Goal: Leave review/rating: Share an evaluation or opinion about a product, service, or content

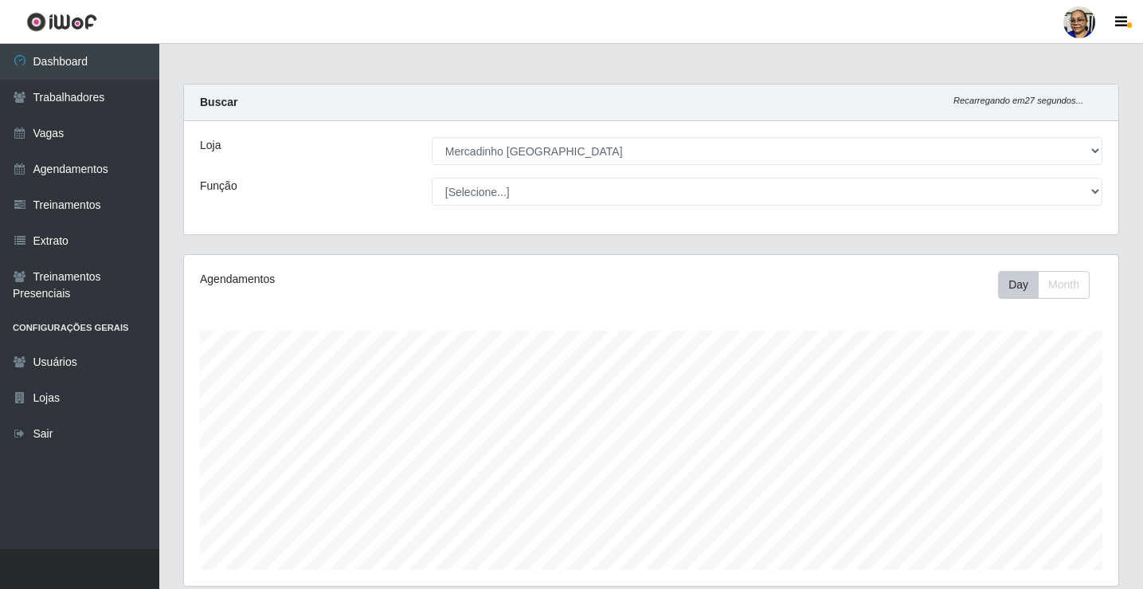
select select "345"
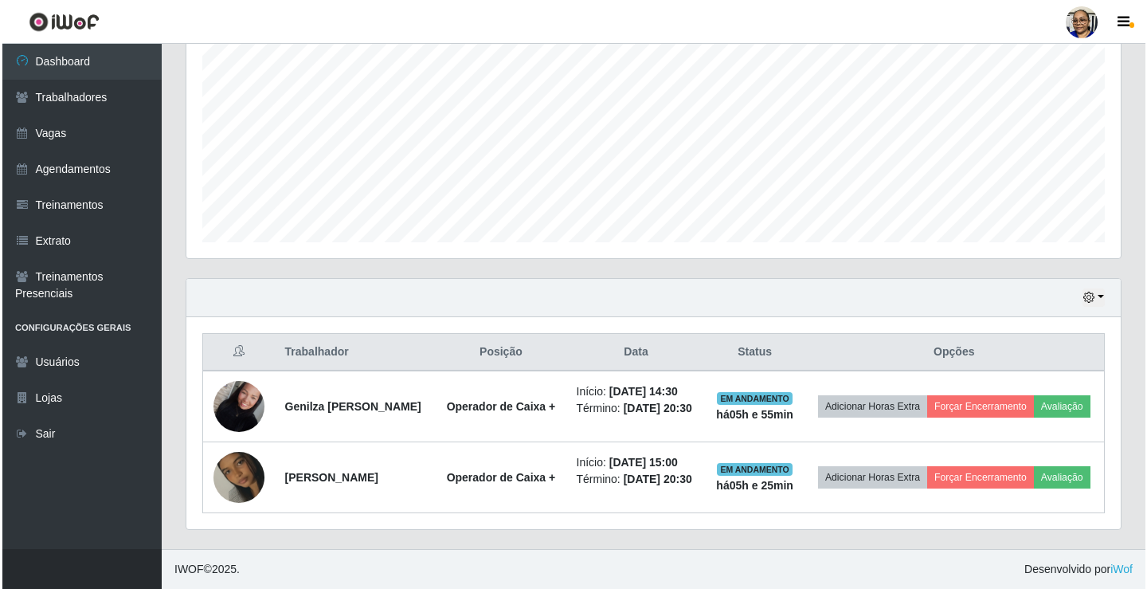
scroll to position [331, 934]
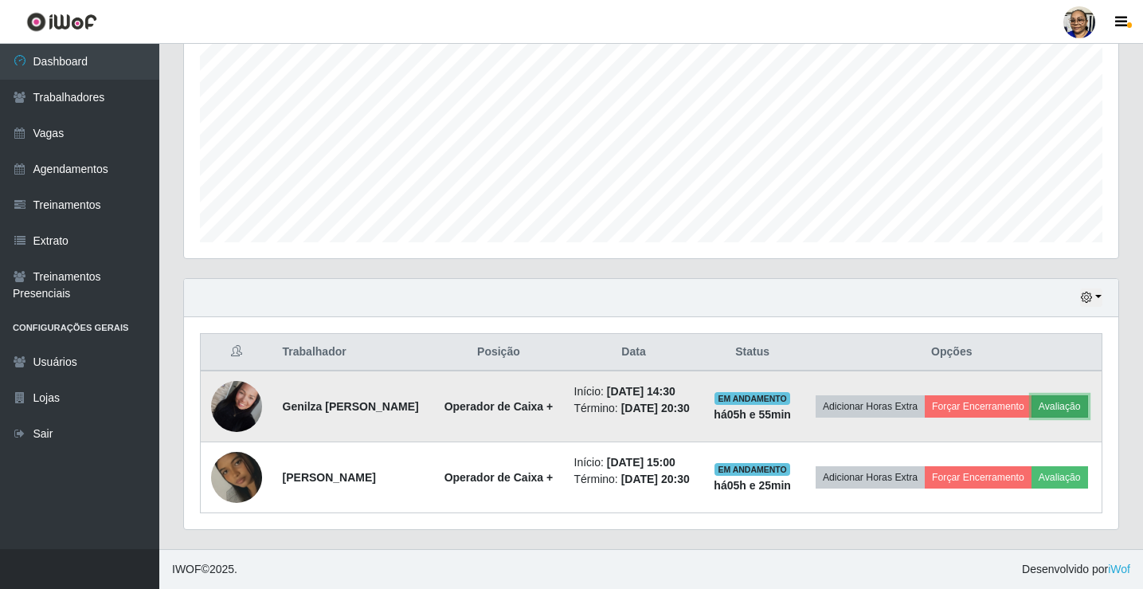
click at [1032, 400] on button "Avaliação" at bounding box center [1060, 406] width 57 height 22
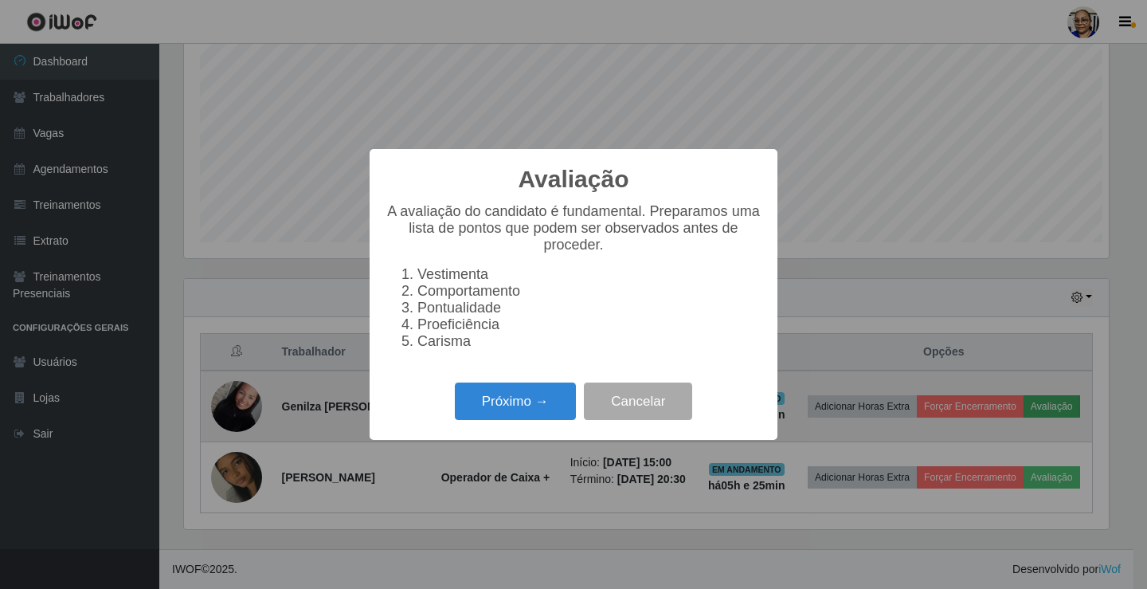
scroll to position [331, 925]
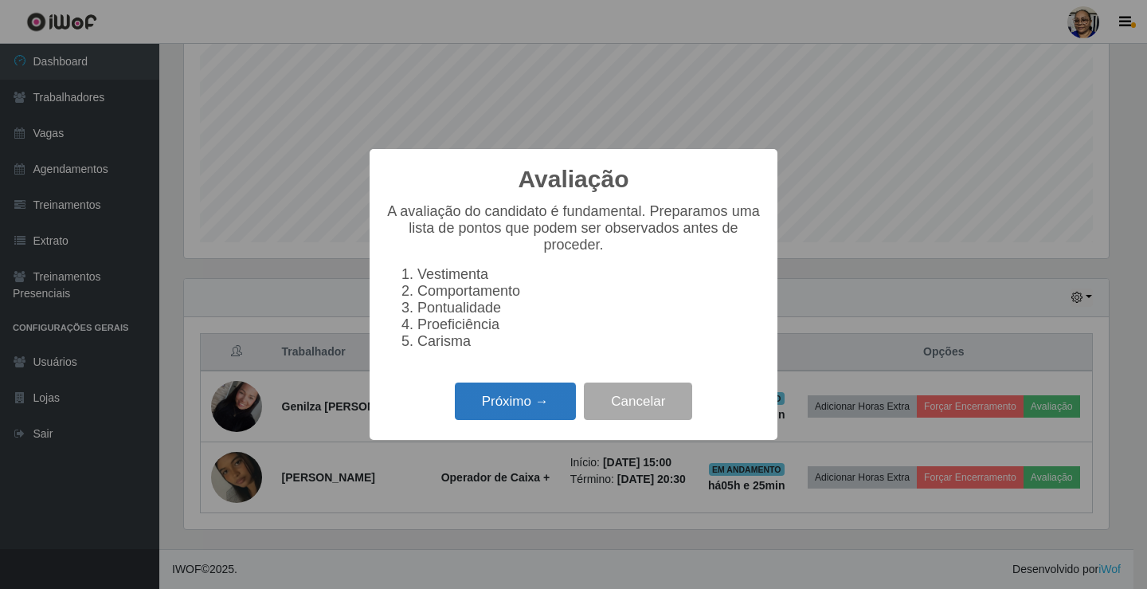
click at [544, 401] on button "Próximo →" at bounding box center [515, 400] width 121 height 37
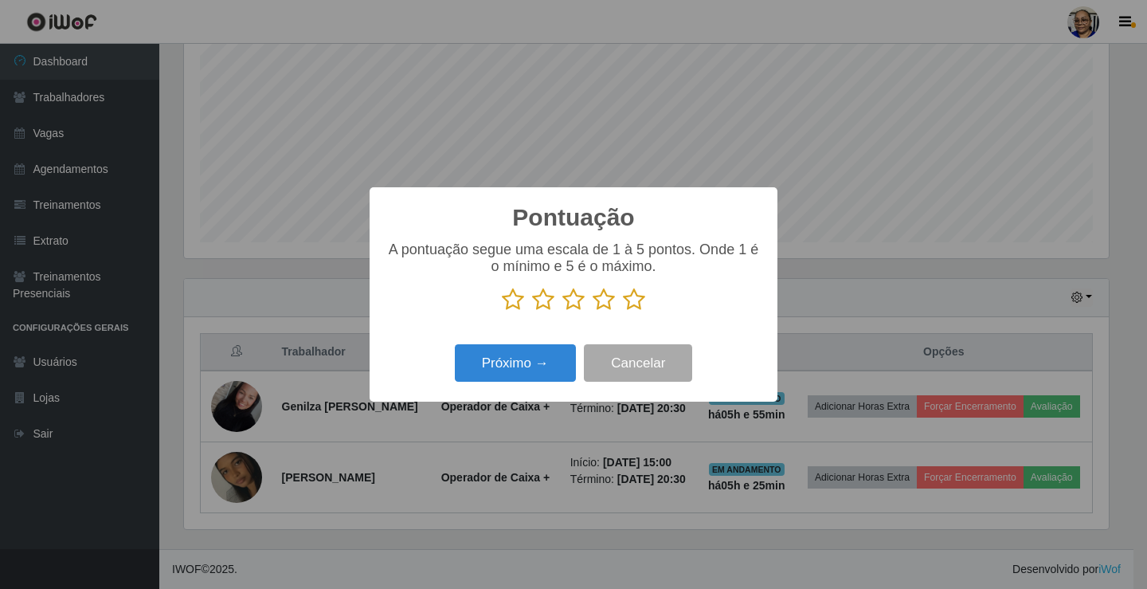
scroll to position [796289, 795695]
click at [636, 304] on icon at bounding box center [634, 300] width 22 height 24
click at [623, 311] on input "radio" at bounding box center [623, 311] width 0 height 0
click at [534, 366] on button "Próximo →" at bounding box center [515, 362] width 121 height 37
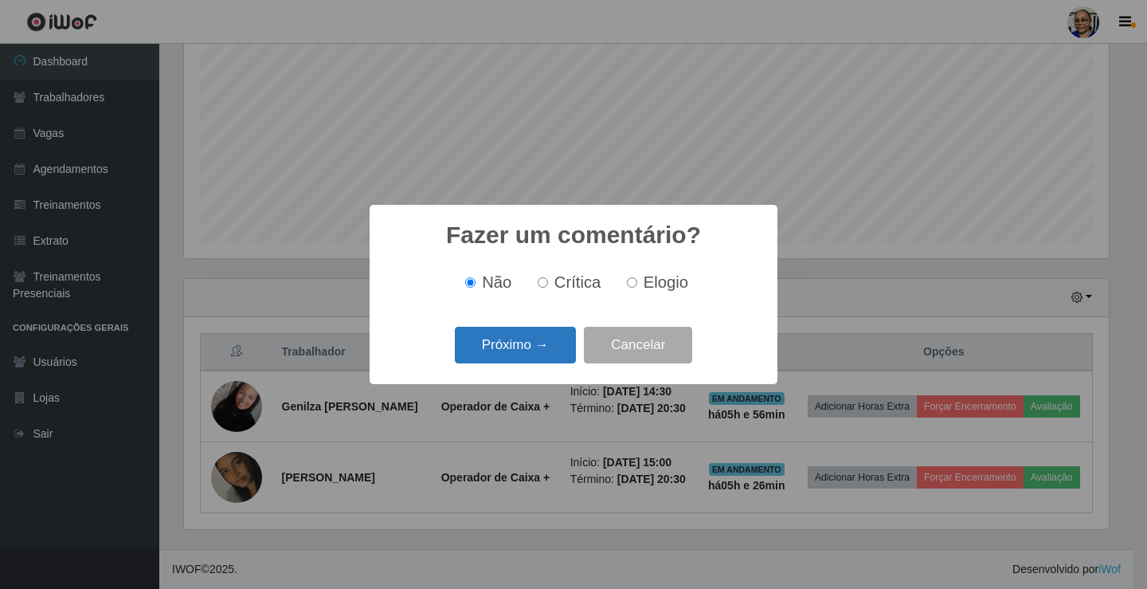
click at [555, 351] on button "Próximo →" at bounding box center [515, 345] width 121 height 37
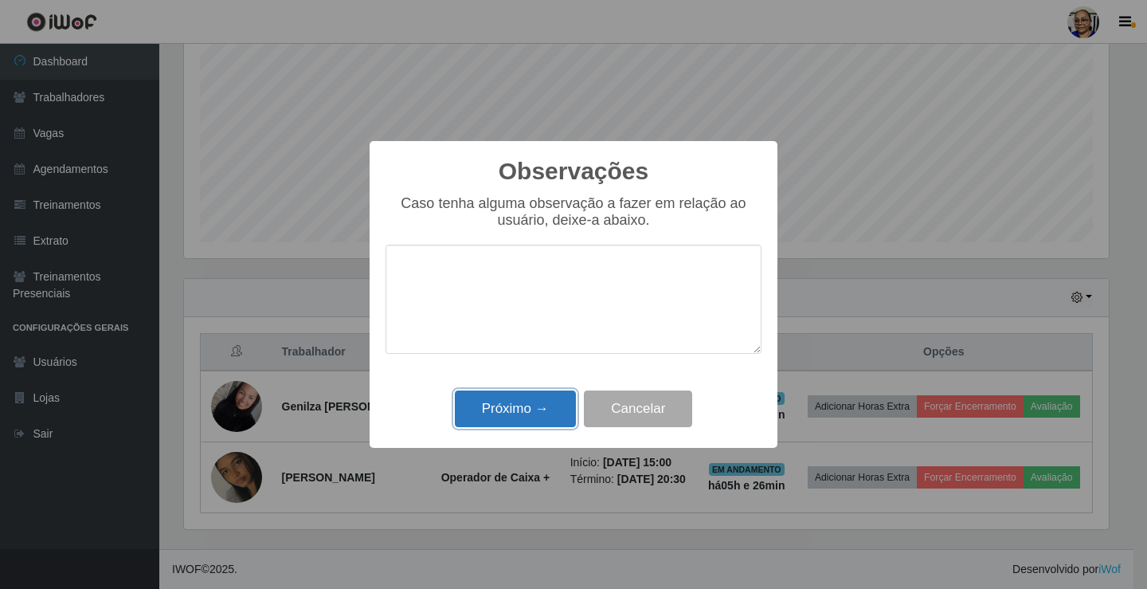
click at [537, 419] on button "Próximo →" at bounding box center [515, 408] width 121 height 37
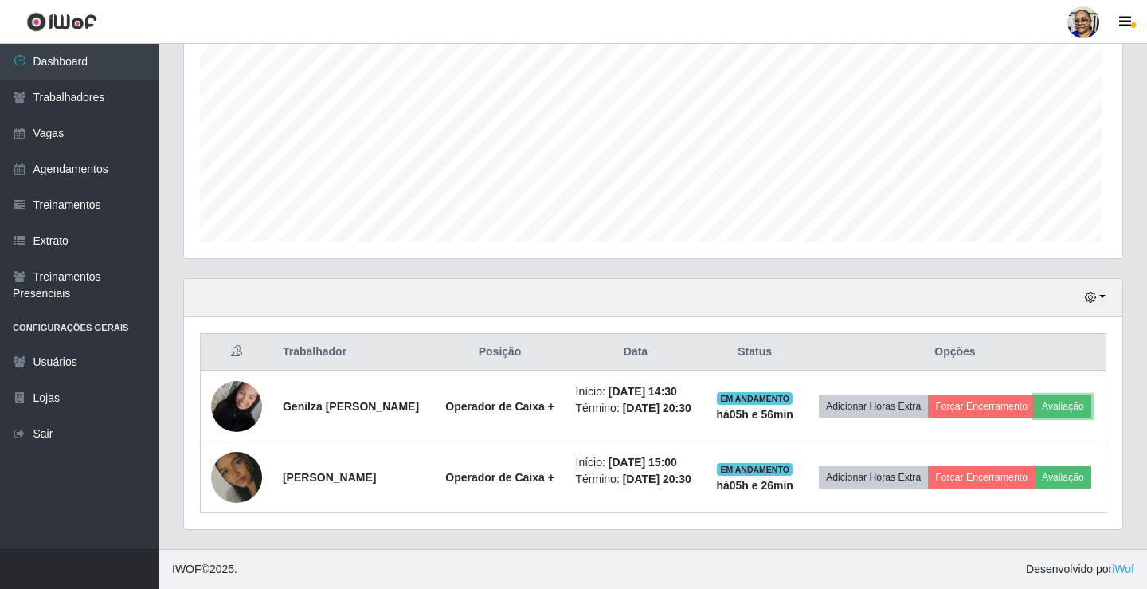
scroll to position [331, 934]
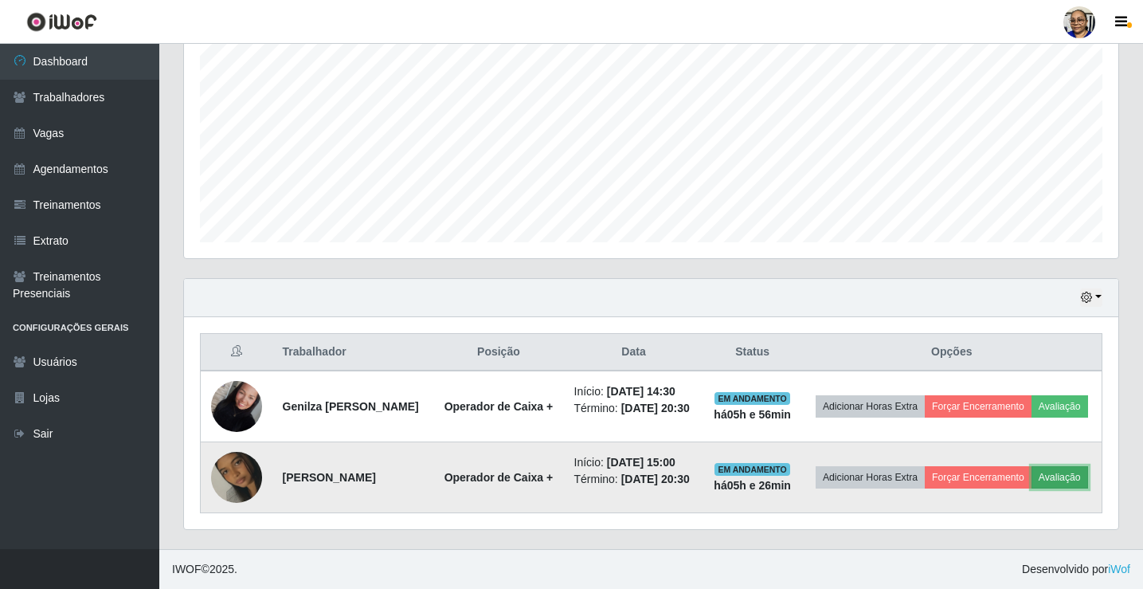
click at [1032, 484] on button "Avaliação" at bounding box center [1060, 477] width 57 height 22
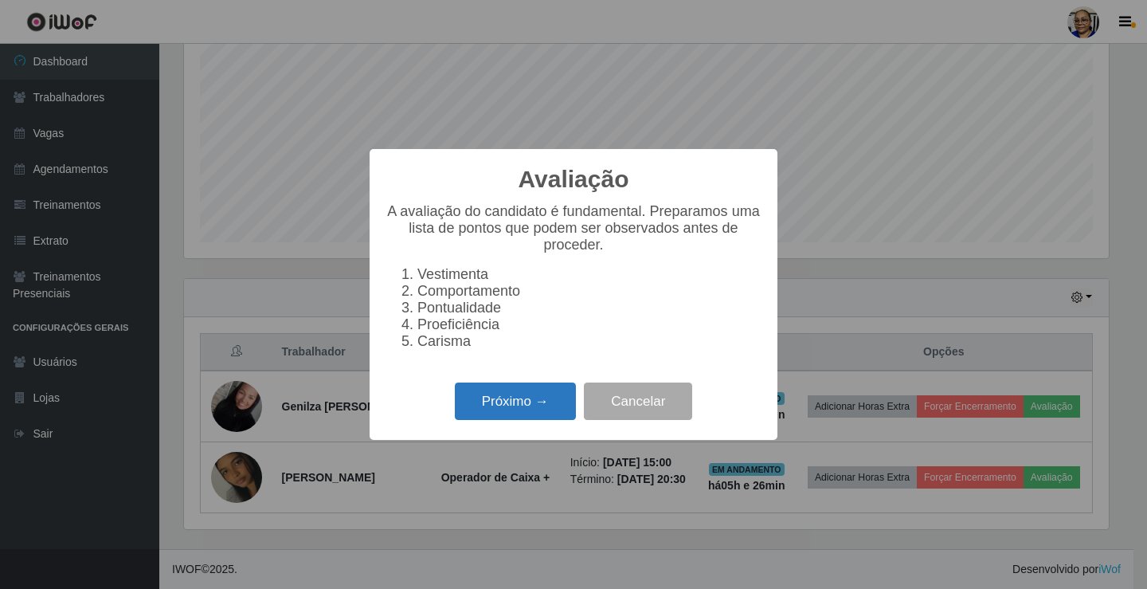
click at [511, 401] on button "Próximo →" at bounding box center [515, 400] width 121 height 37
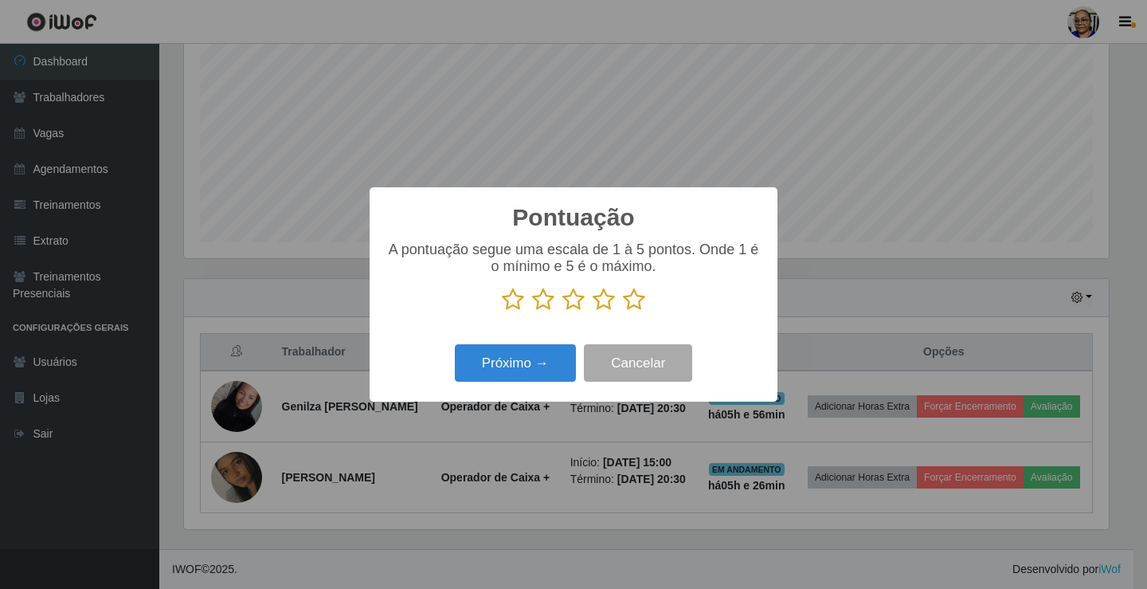
scroll to position [796289, 795695]
click at [636, 304] on icon at bounding box center [634, 300] width 22 height 24
click at [623, 311] on input "radio" at bounding box center [623, 311] width 0 height 0
click at [516, 372] on button "Próximo →" at bounding box center [515, 362] width 121 height 37
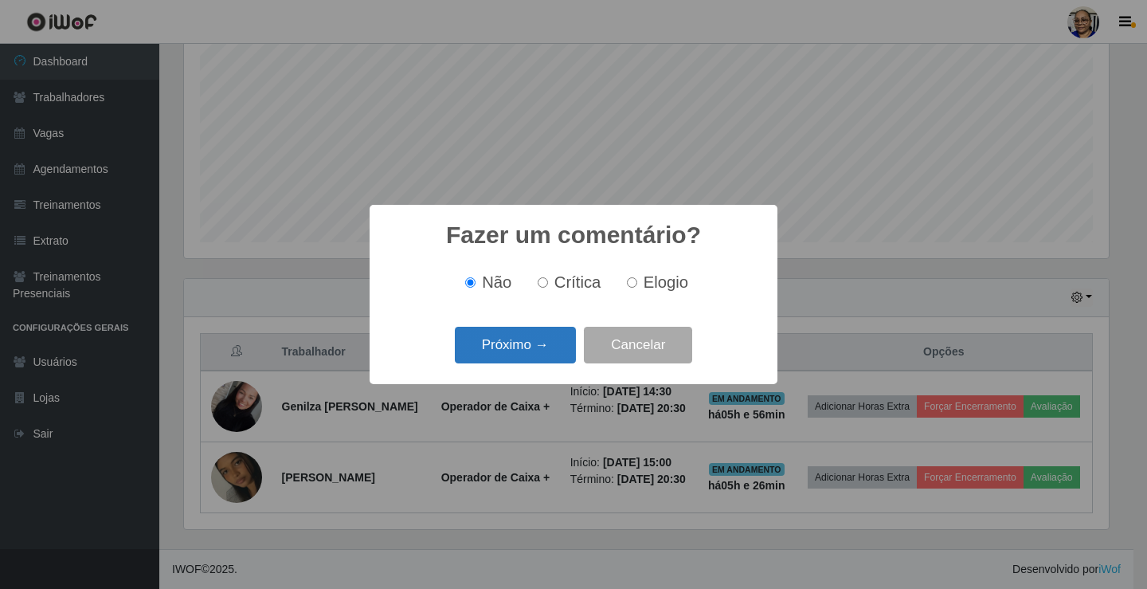
click at [546, 349] on button "Próximo →" at bounding box center [515, 345] width 121 height 37
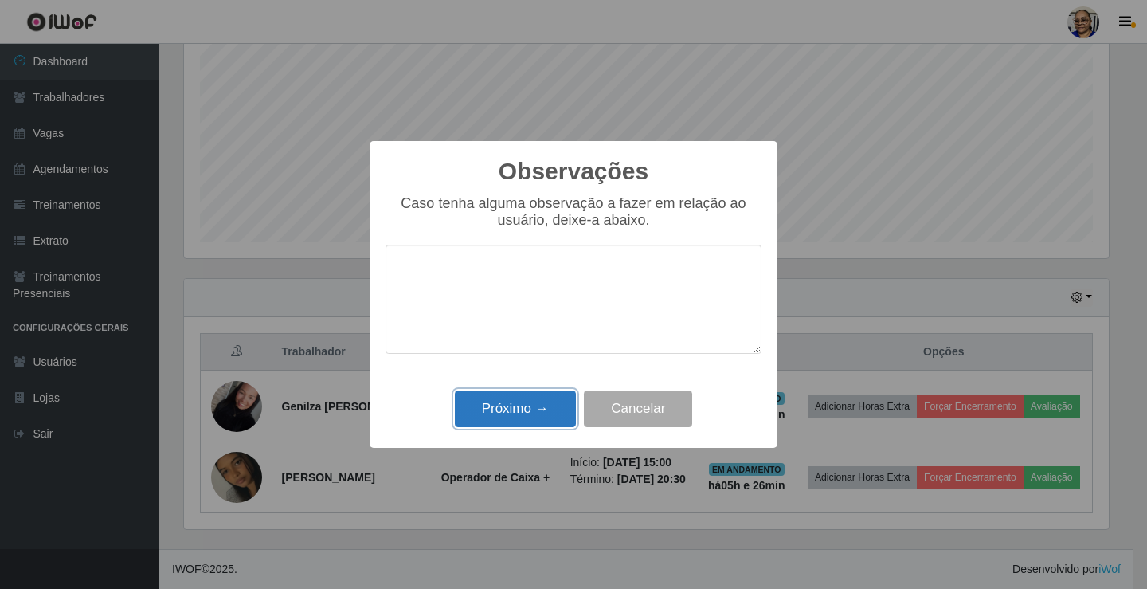
click at [528, 417] on button "Próximo →" at bounding box center [515, 408] width 121 height 37
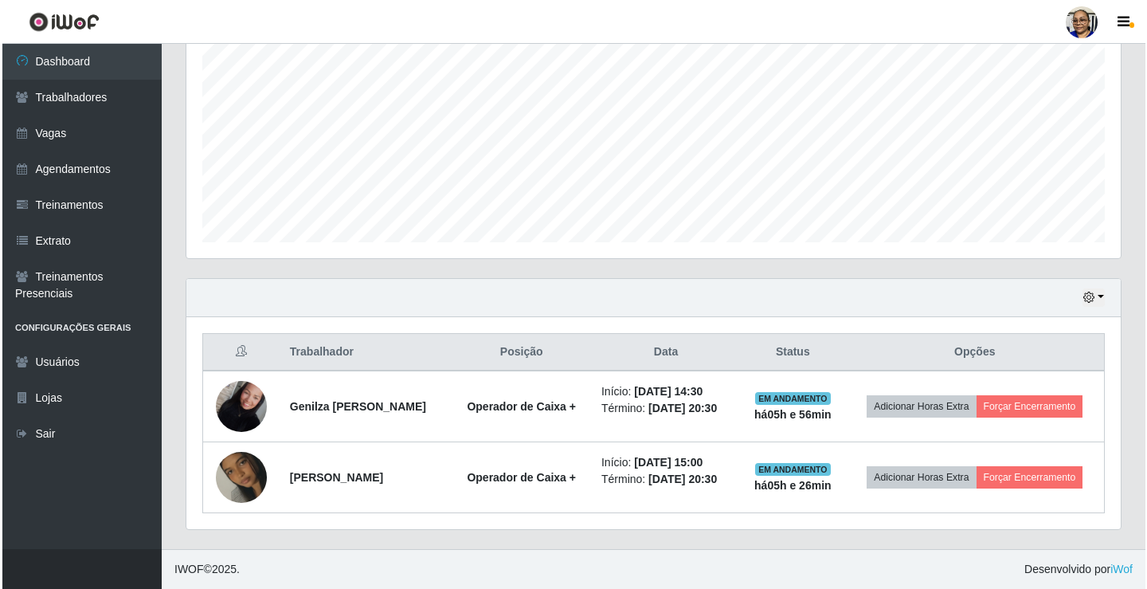
scroll to position [327, 0]
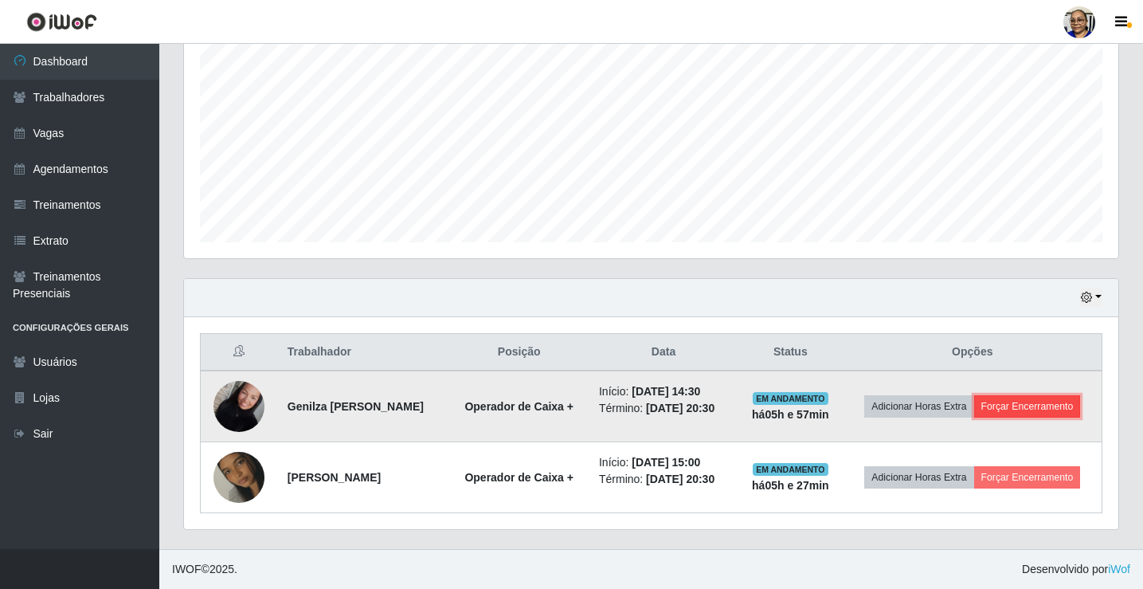
click at [1039, 409] on button "Forçar Encerramento" at bounding box center [1027, 406] width 107 height 22
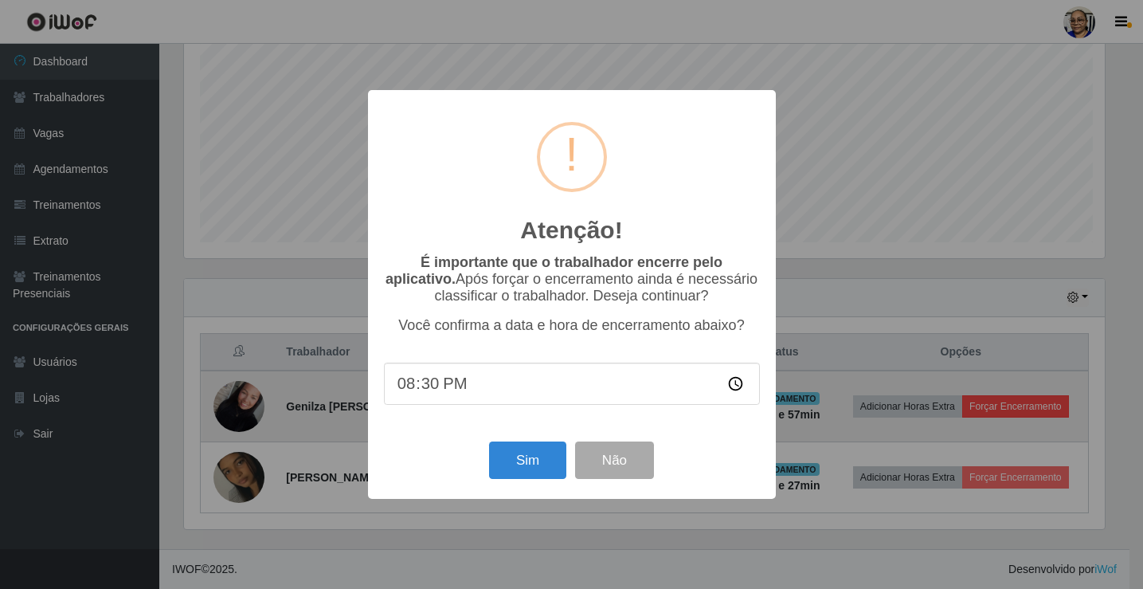
scroll to position [331, 925]
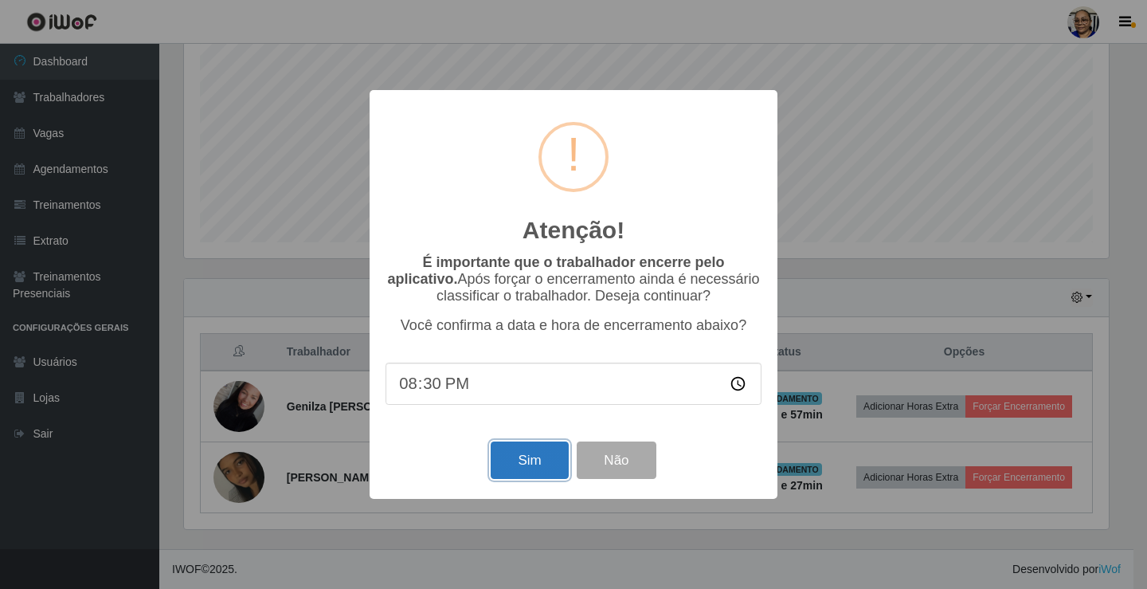
click at [537, 460] on button "Sim" at bounding box center [529, 459] width 77 height 37
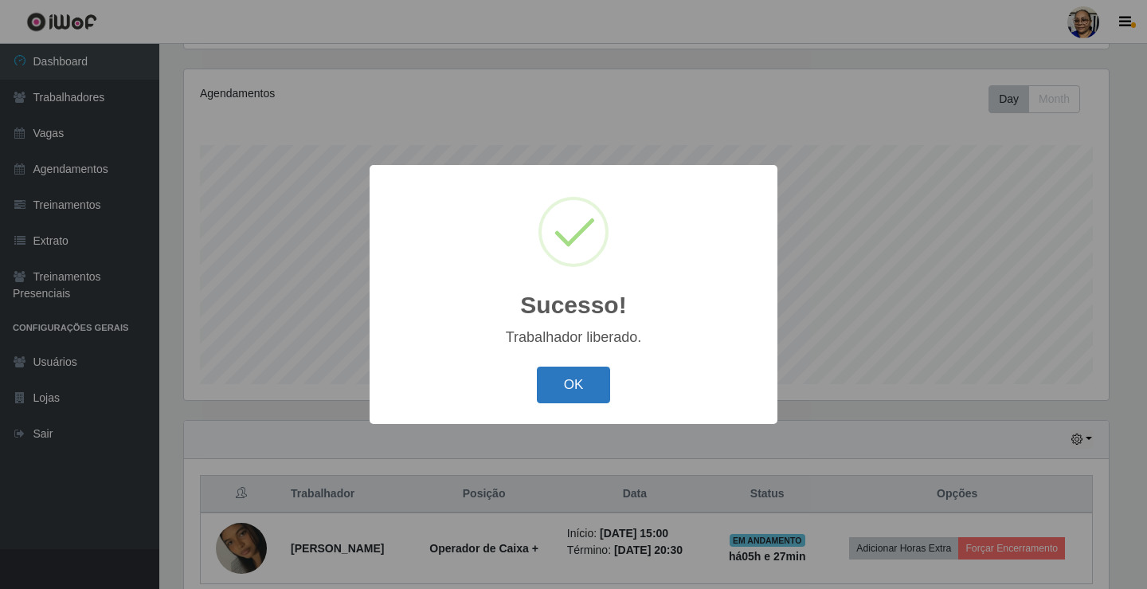
click at [594, 382] on button "OK" at bounding box center [574, 384] width 74 height 37
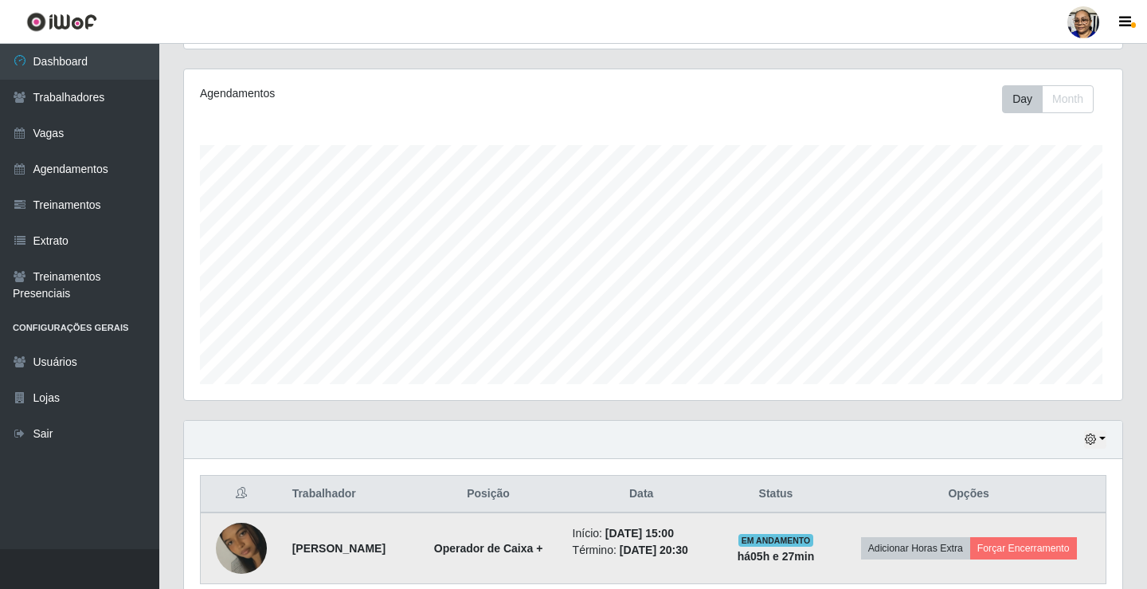
scroll to position [331, 934]
click at [1030, 544] on button "Forçar Encerramento" at bounding box center [1020, 548] width 107 height 22
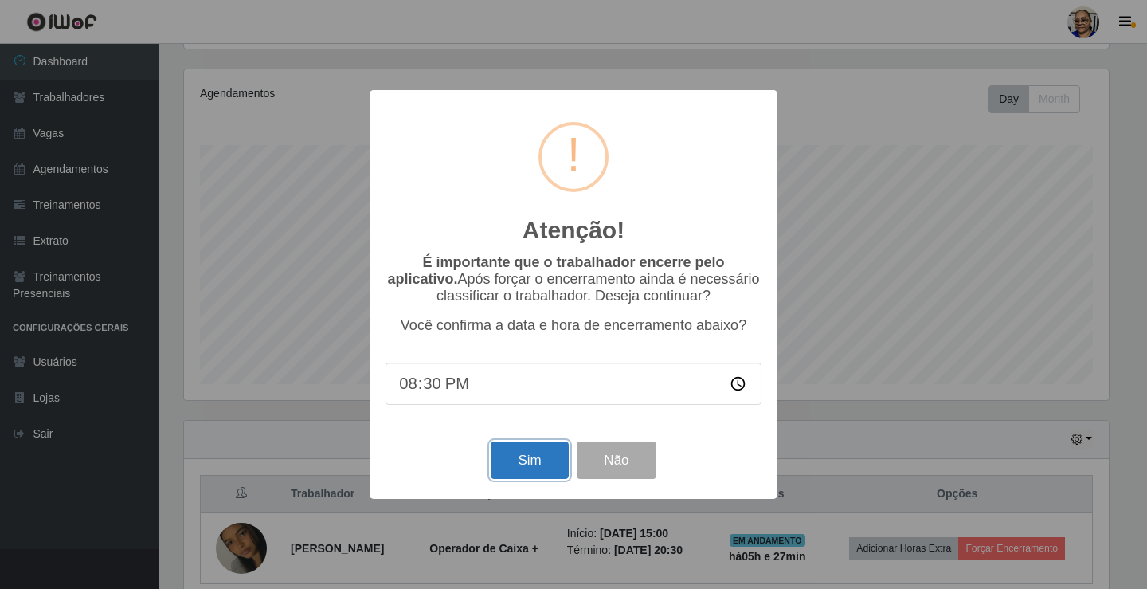
click at [546, 462] on button "Sim" at bounding box center [529, 459] width 77 height 37
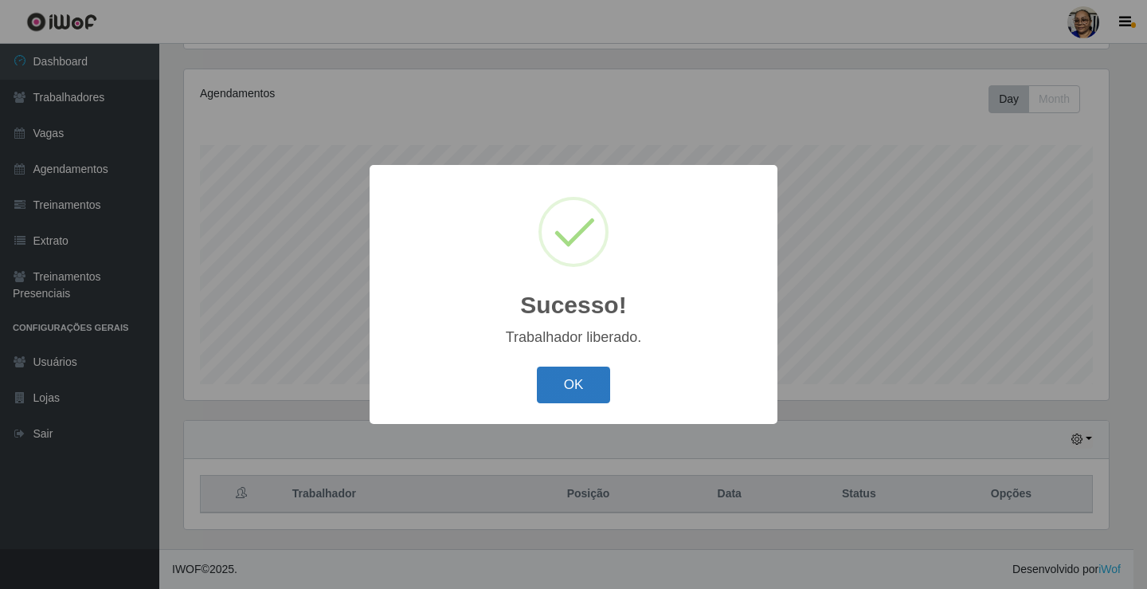
click at [590, 394] on button "OK" at bounding box center [574, 384] width 74 height 37
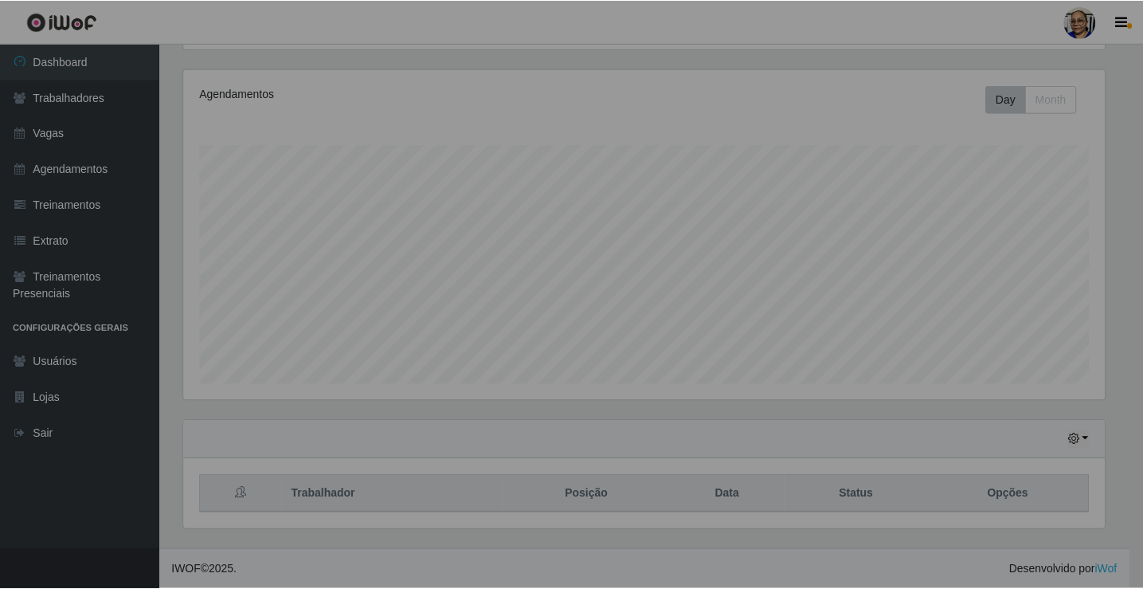
scroll to position [331, 934]
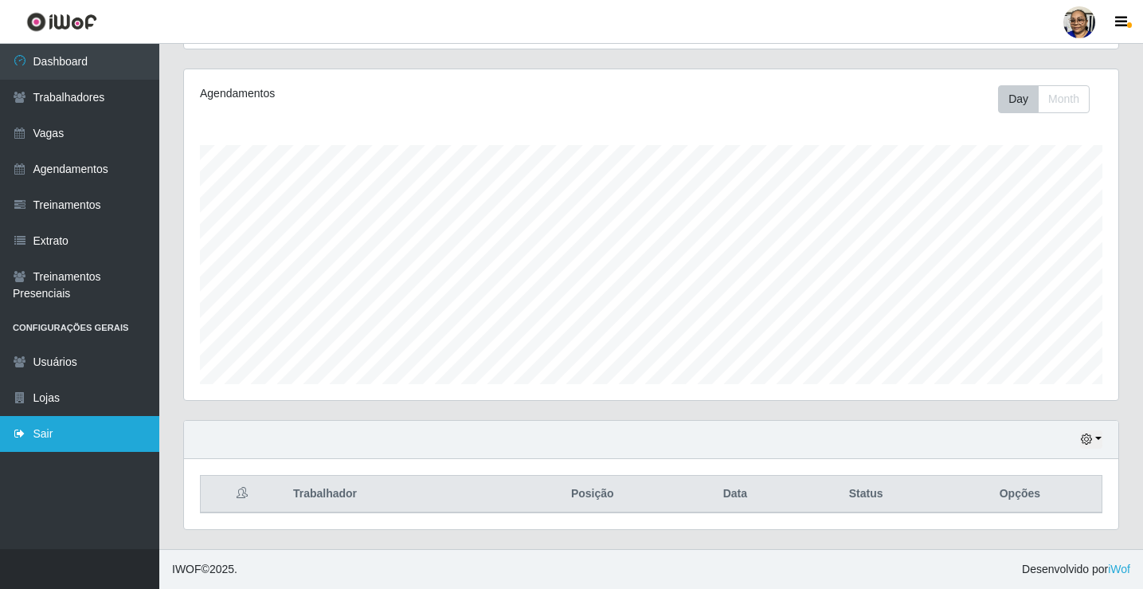
click at [45, 437] on link "Sair" at bounding box center [79, 434] width 159 height 36
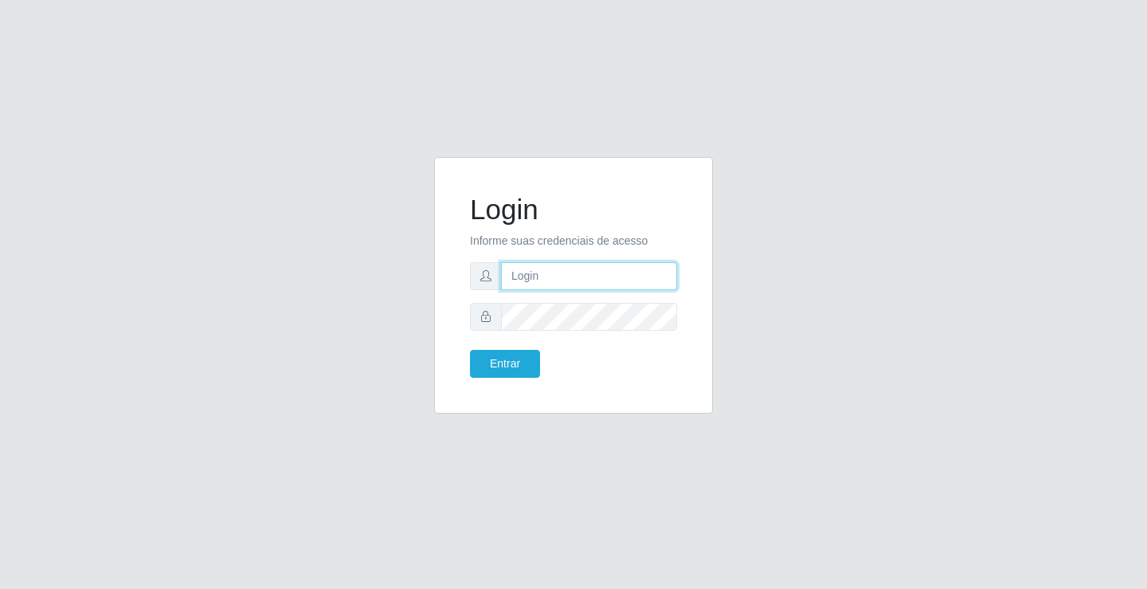
type input "[EMAIL_ADDRESS][DOMAIN_NAME]"
